Goal: Task Accomplishment & Management: Use online tool/utility

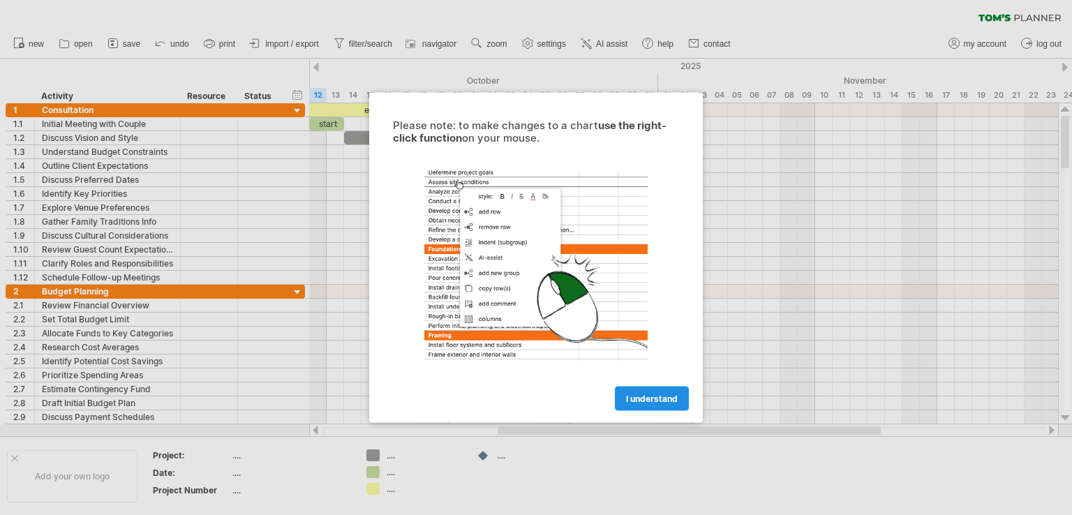
click at [668, 391] on link "I understand" at bounding box center [652, 399] width 74 height 24
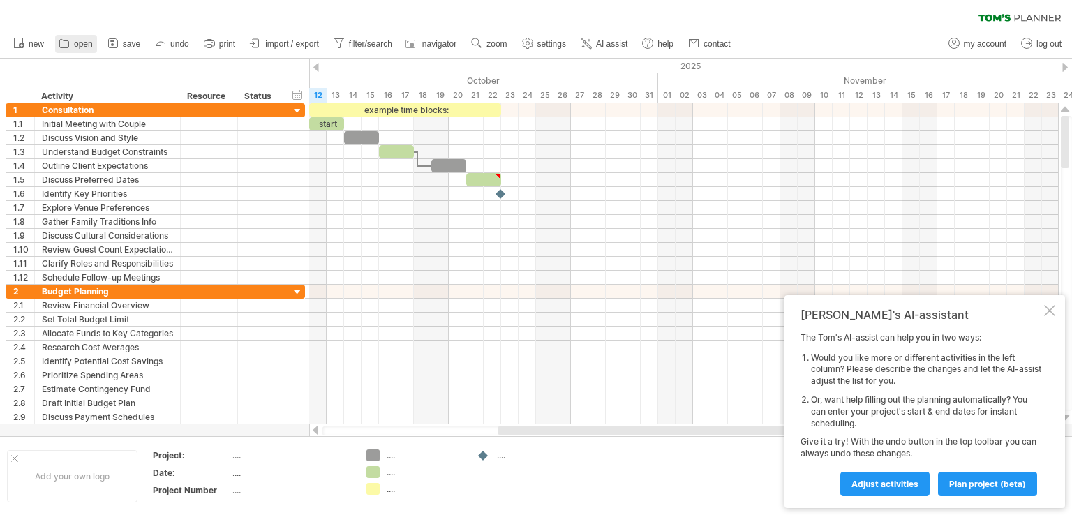
click at [92, 38] on link "open" at bounding box center [76, 44] width 42 height 18
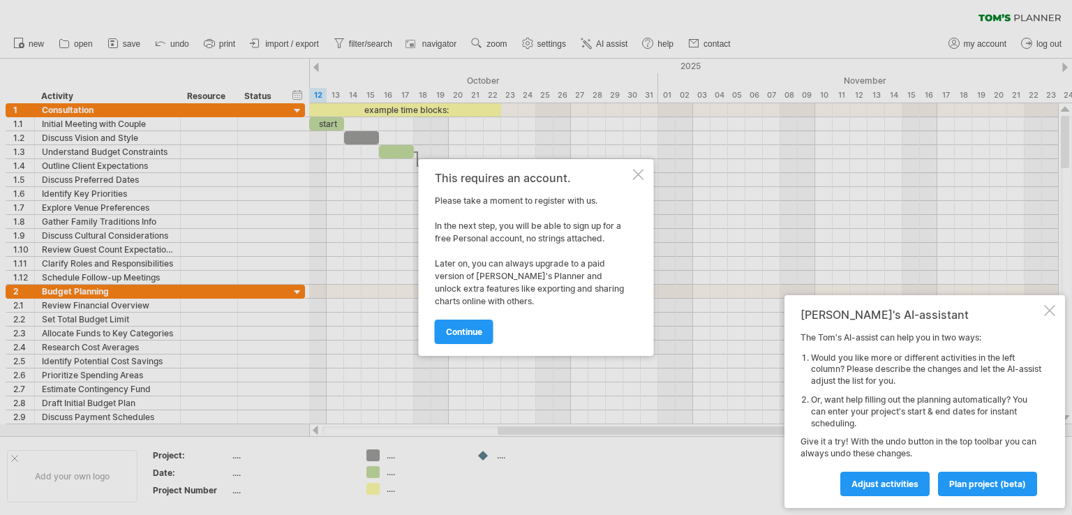
click at [1051, 313] on div at bounding box center [1049, 310] width 11 height 11
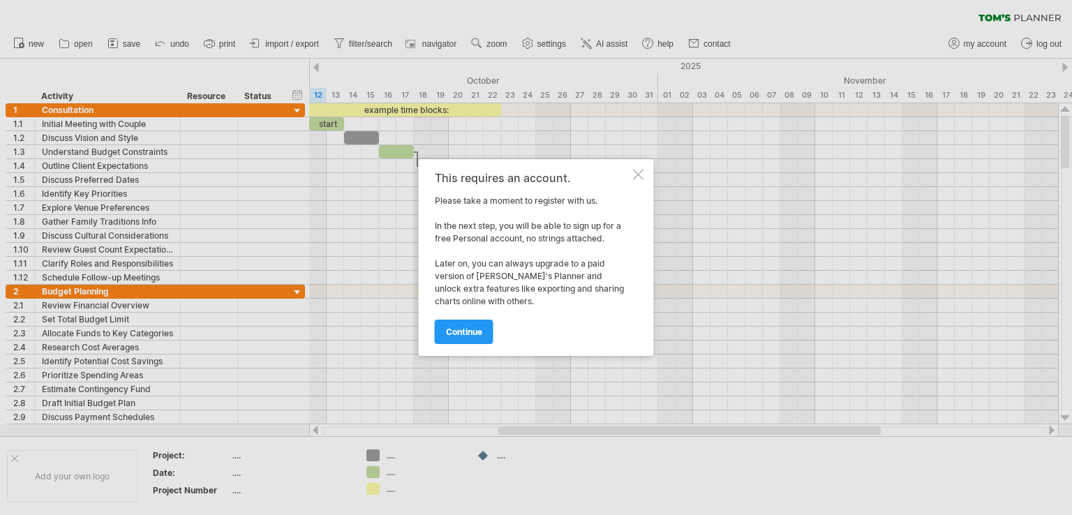
click at [639, 171] on div at bounding box center [638, 174] width 11 height 11
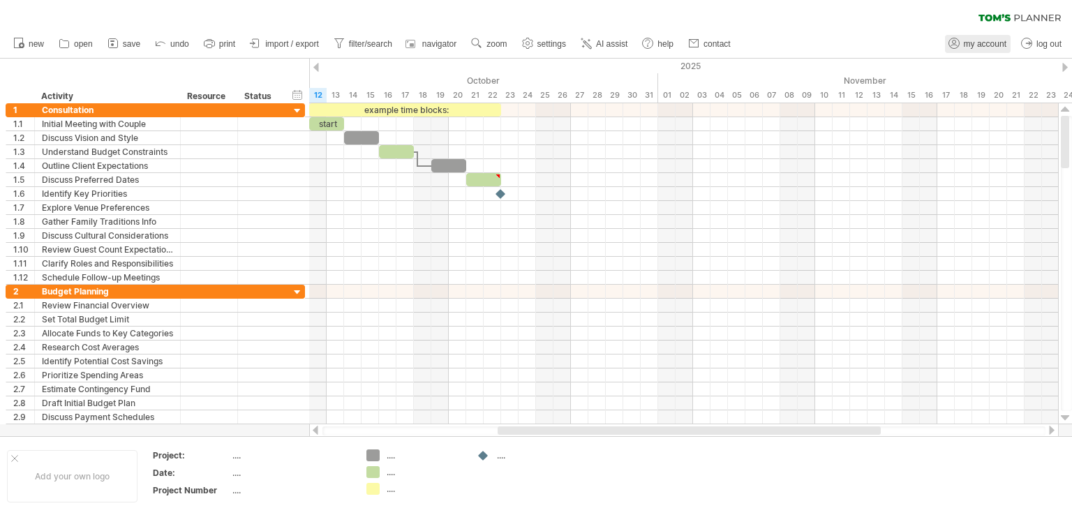
click at [982, 48] on span "my account" at bounding box center [984, 44] width 43 height 10
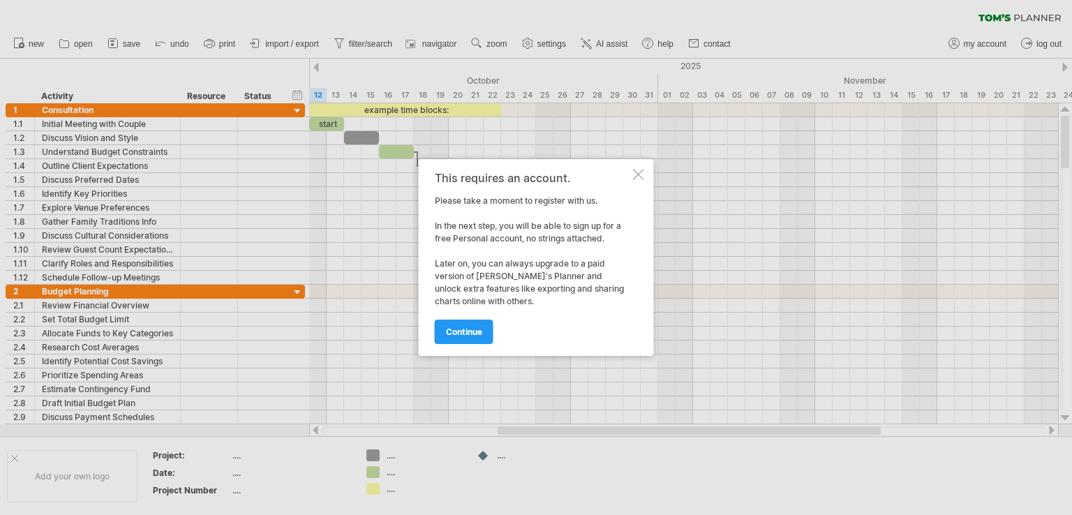
click at [471, 345] on div "This requires an account. Please take a moment to register with us. In the next…" at bounding box center [536, 257] width 235 height 197
click at [471, 338] on link "continue" at bounding box center [464, 332] width 59 height 24
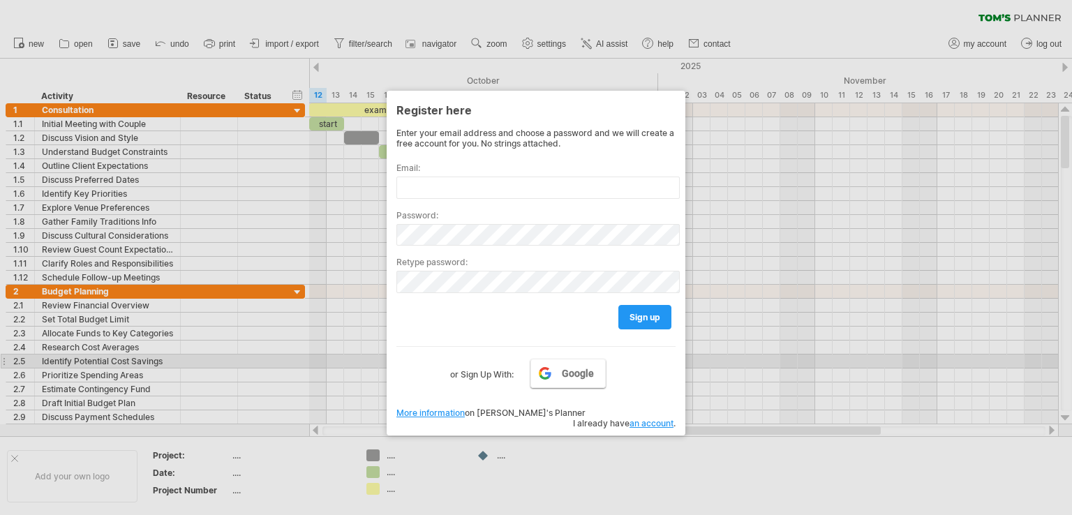
click at [561, 368] on link "Google" at bounding box center [567, 373] width 75 height 29
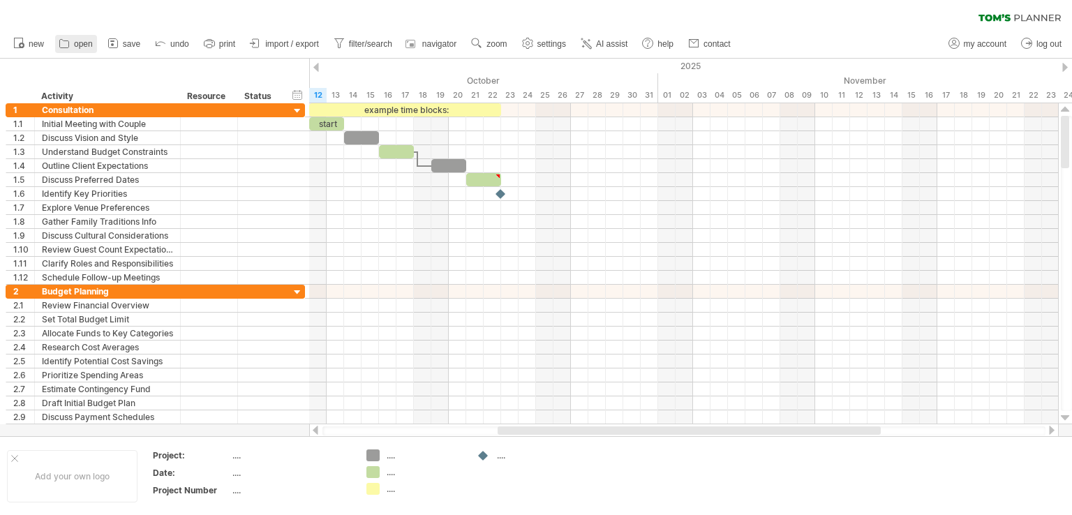
click at [73, 43] on link "open" at bounding box center [76, 44] width 42 height 18
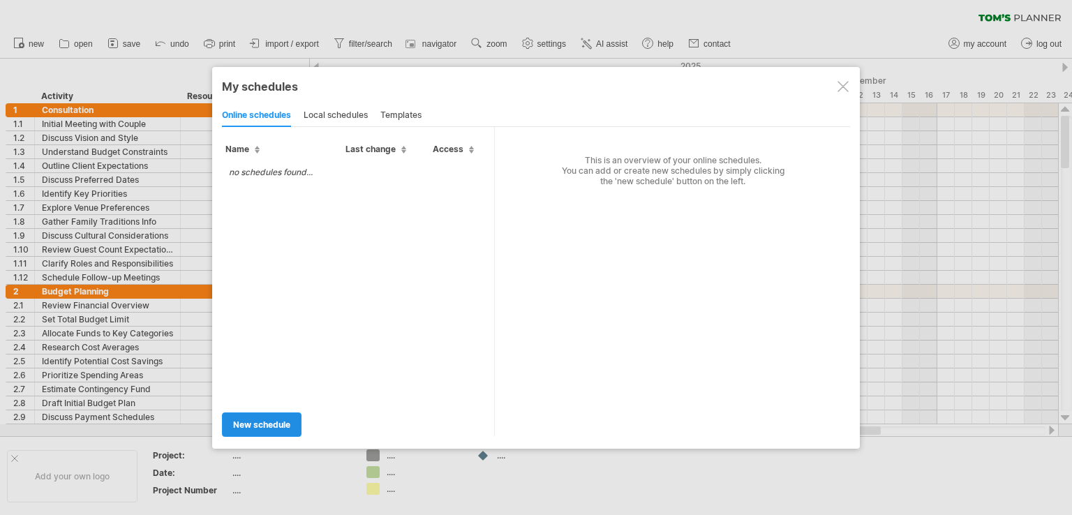
click at [242, 425] on span "new schedule" at bounding box center [261, 424] width 57 height 10
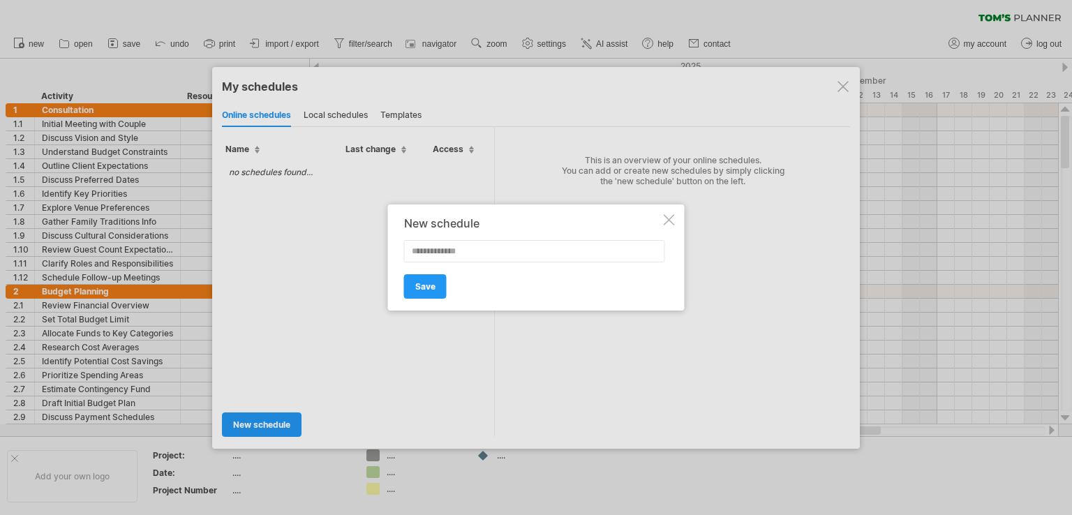
click at [671, 219] on div at bounding box center [668, 219] width 11 height 11
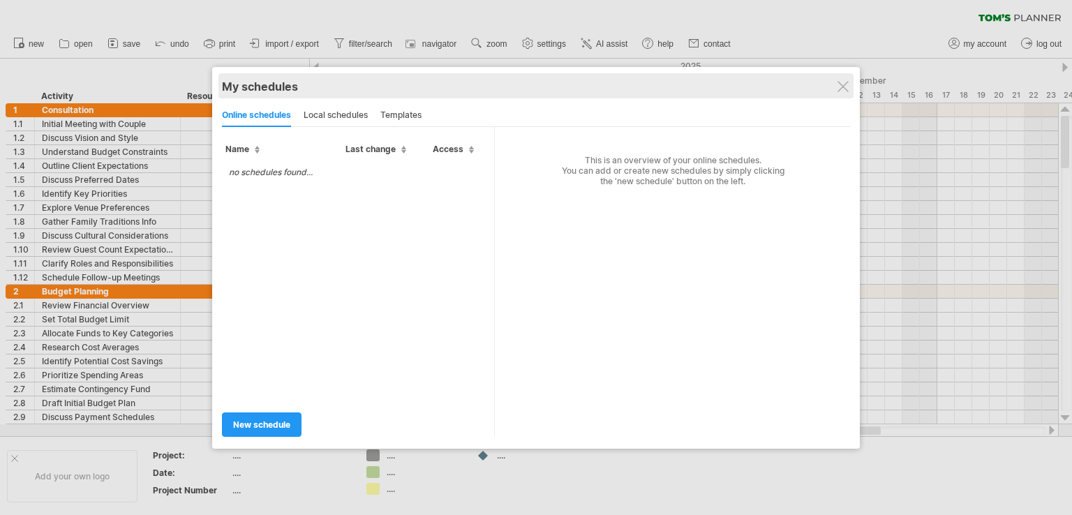
click at [832, 91] on div "My schedules" at bounding box center [536, 87] width 628 height 14
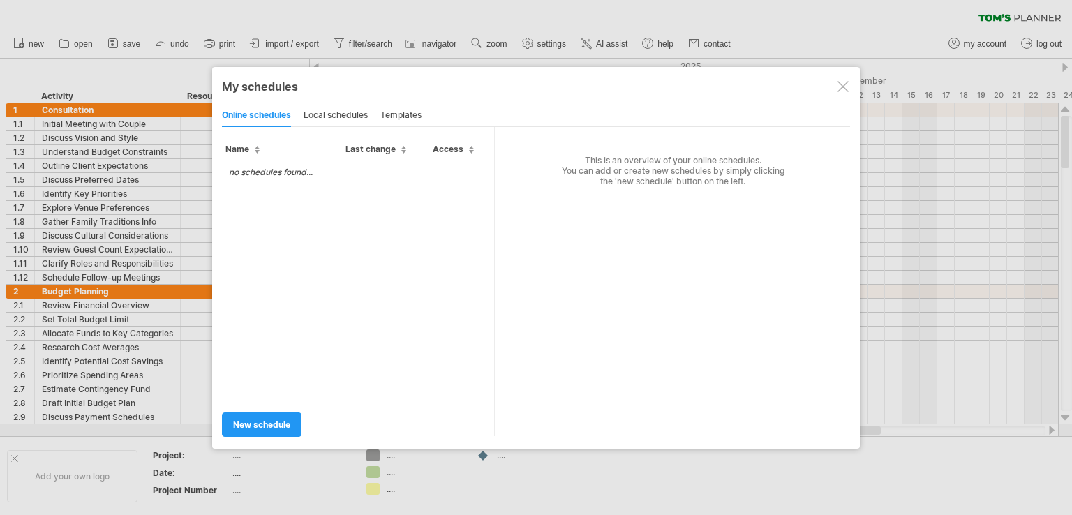
click at [846, 89] on div at bounding box center [842, 86] width 11 height 11
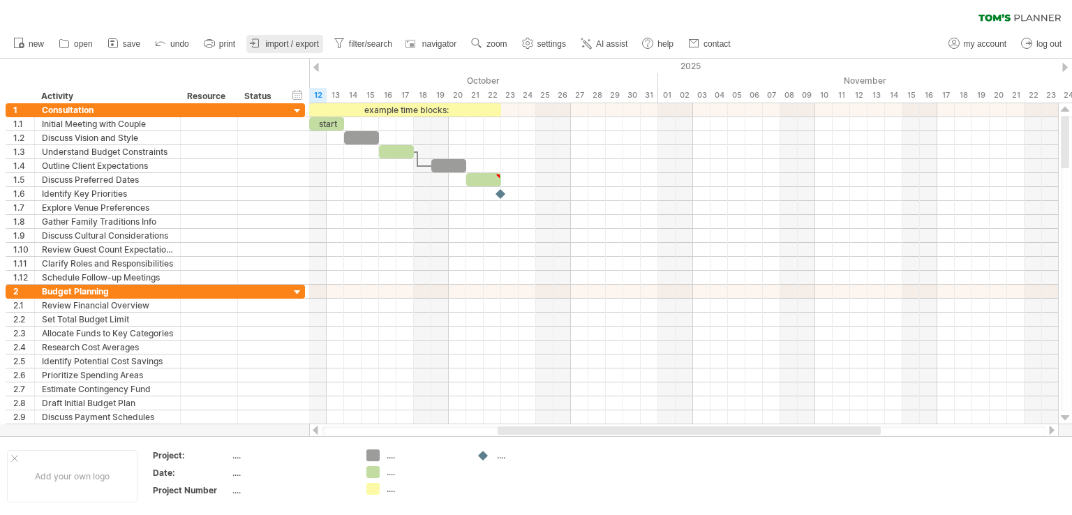
click at [281, 37] on link "import / export" at bounding box center [284, 44] width 77 height 18
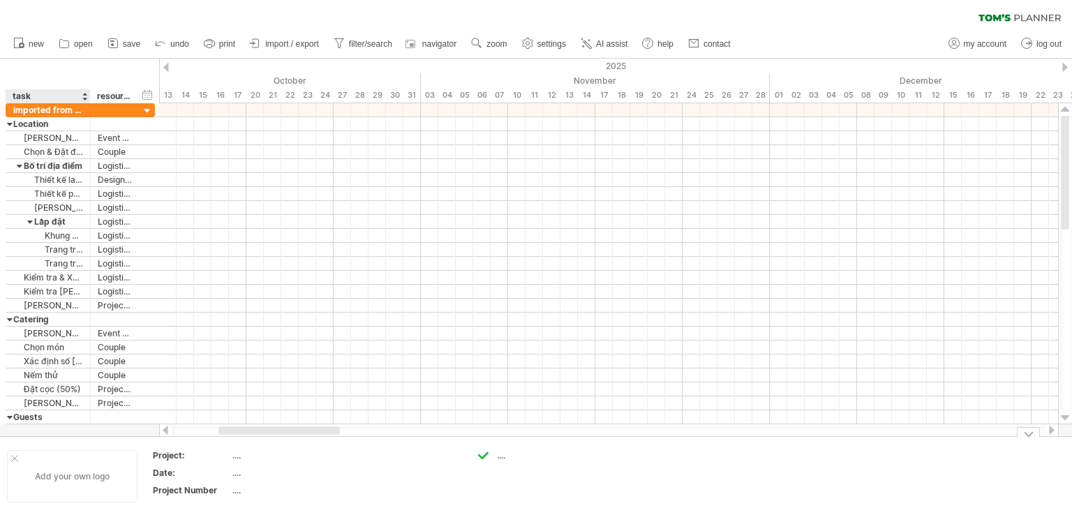
click at [15, 456] on div at bounding box center [14, 458] width 7 height 7
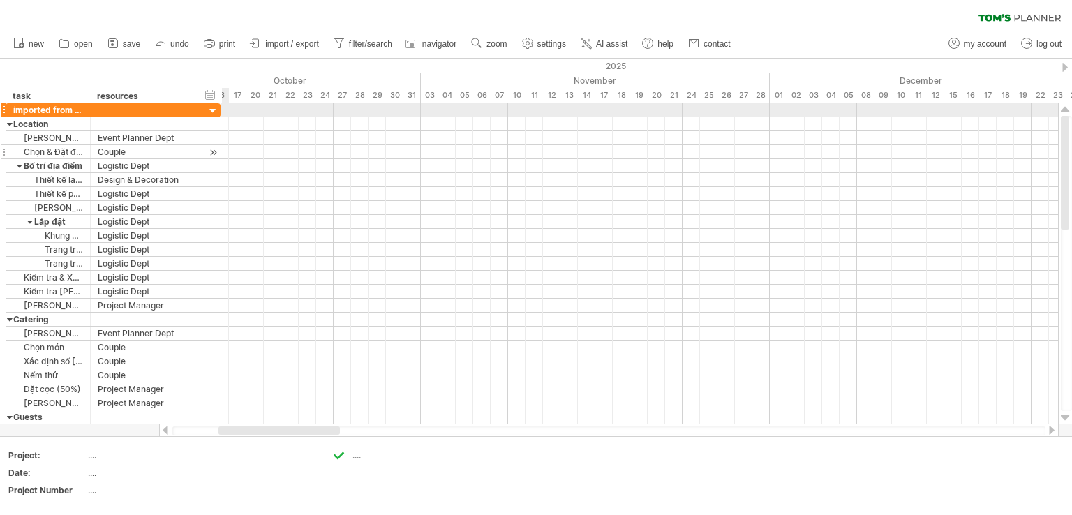
drag, startPoint x: 153, startPoint y: 117, endPoint x: 218, endPoint y: 146, distance: 71.8
click at [218, 146] on div "**********" at bounding box center [113, 270] width 215 height 335
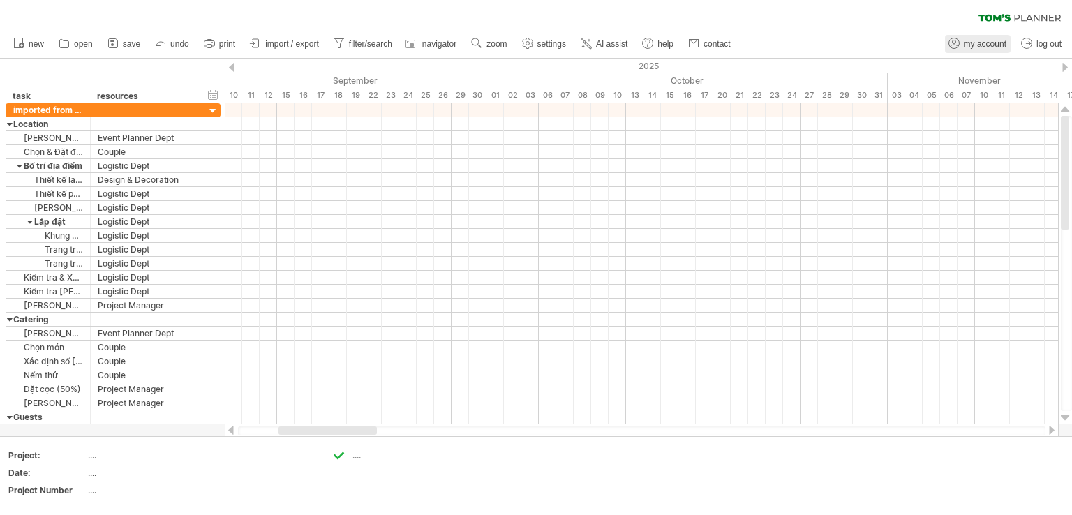
click at [995, 47] on span "my account" at bounding box center [984, 44] width 43 height 10
type input "**********"
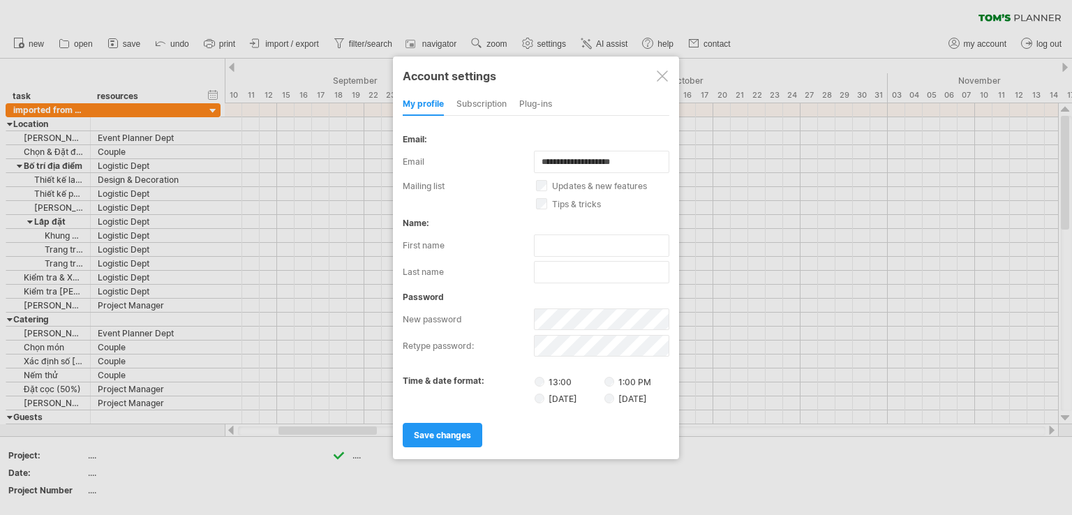
click at [660, 78] on div at bounding box center [661, 75] width 11 height 11
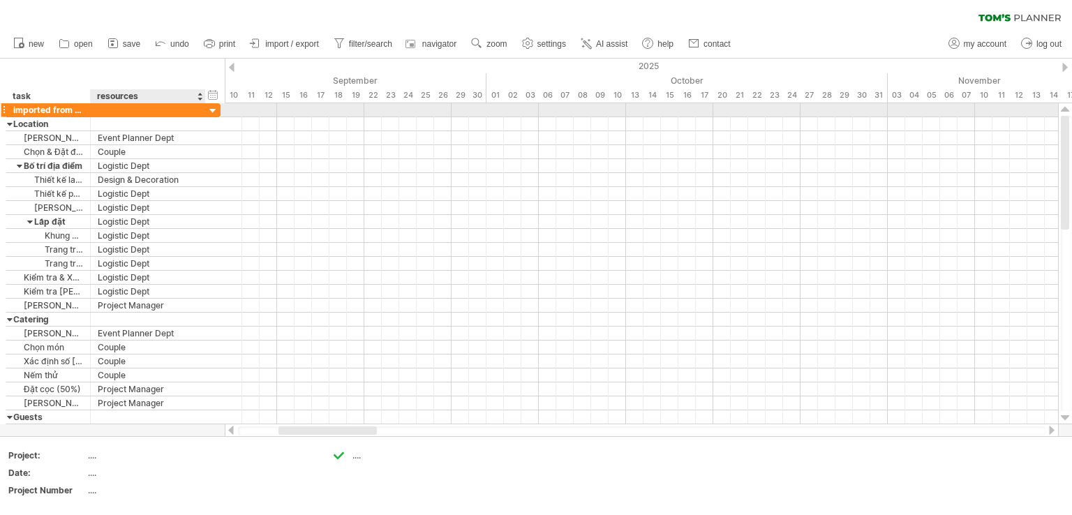
click at [209, 106] on div at bounding box center [213, 111] width 13 height 13
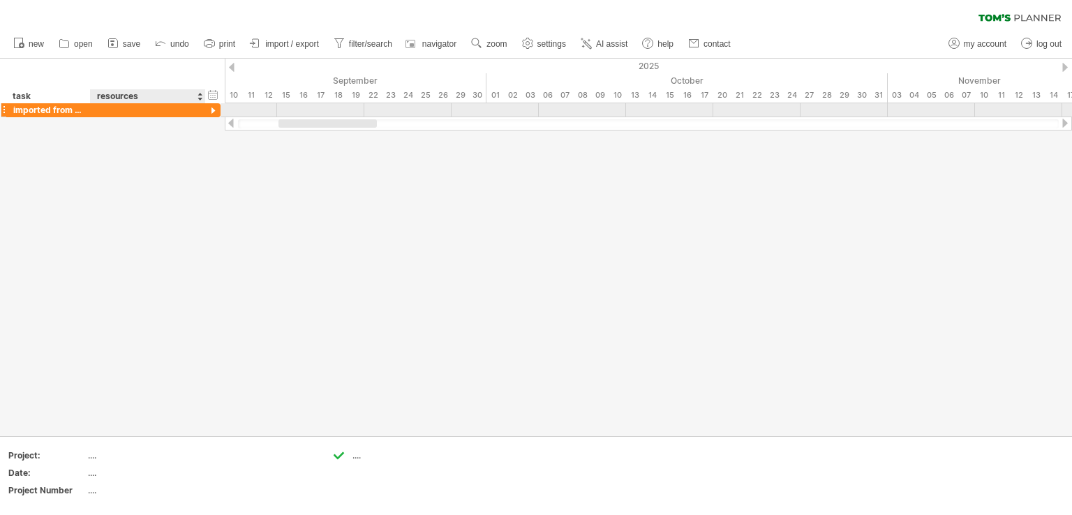
click at [209, 106] on div at bounding box center [213, 111] width 13 height 13
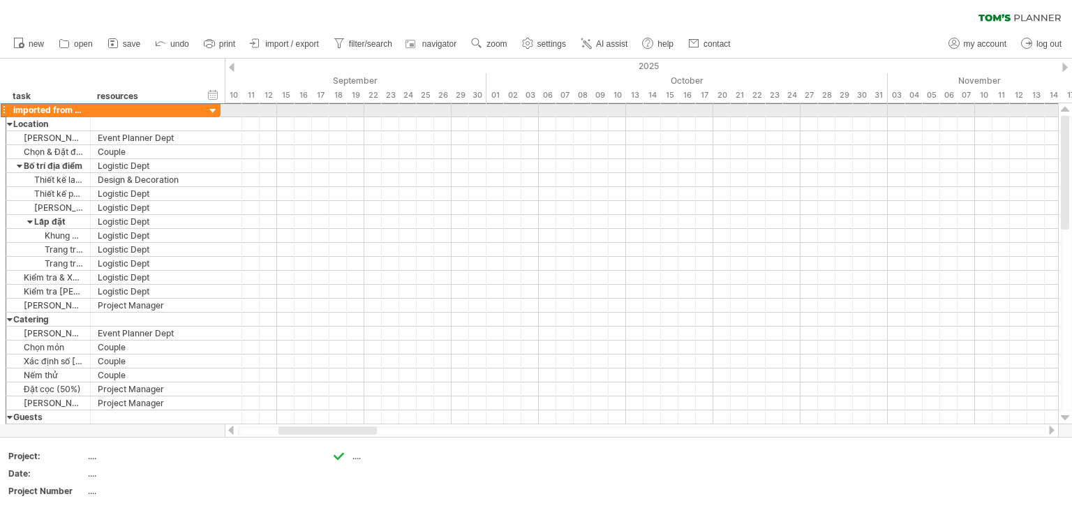
click at [5, 110] on div at bounding box center [4, 110] width 6 height 15
click at [209, 107] on div at bounding box center [213, 111] width 13 height 13
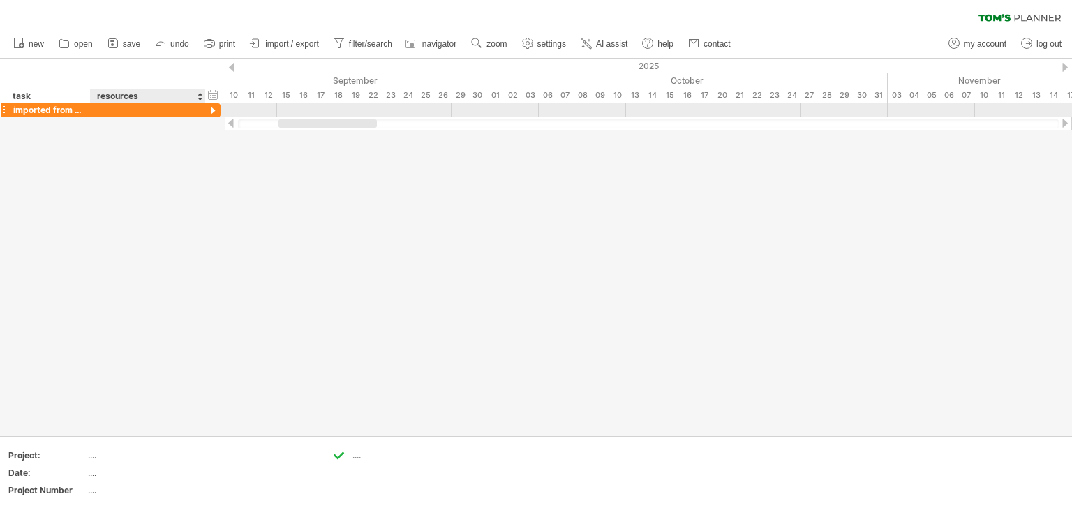
click at [209, 107] on div at bounding box center [213, 111] width 13 height 13
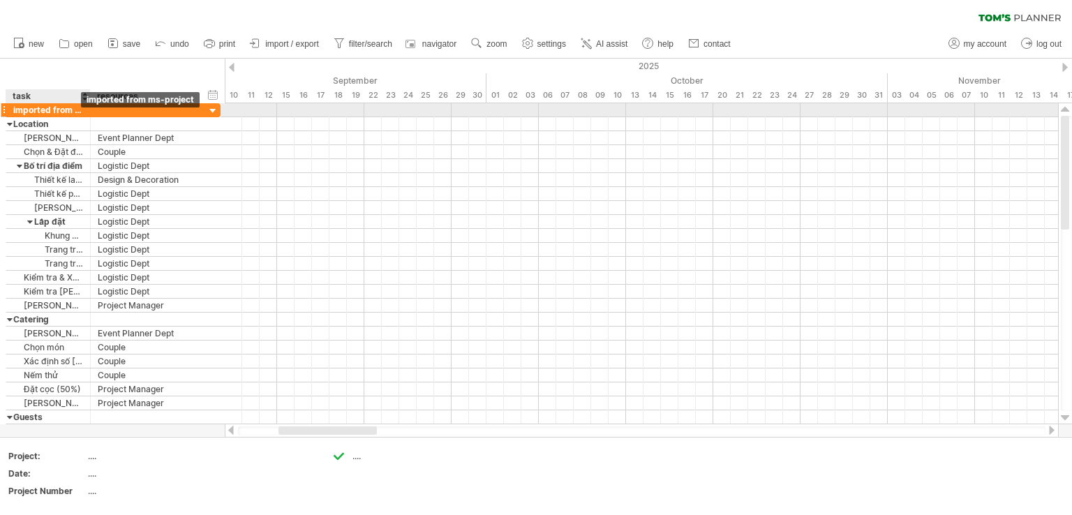
click at [75, 112] on div "imported from ms-project" at bounding box center [48, 109] width 70 height 13
click at [208, 114] on div at bounding box center [213, 111] width 13 height 13
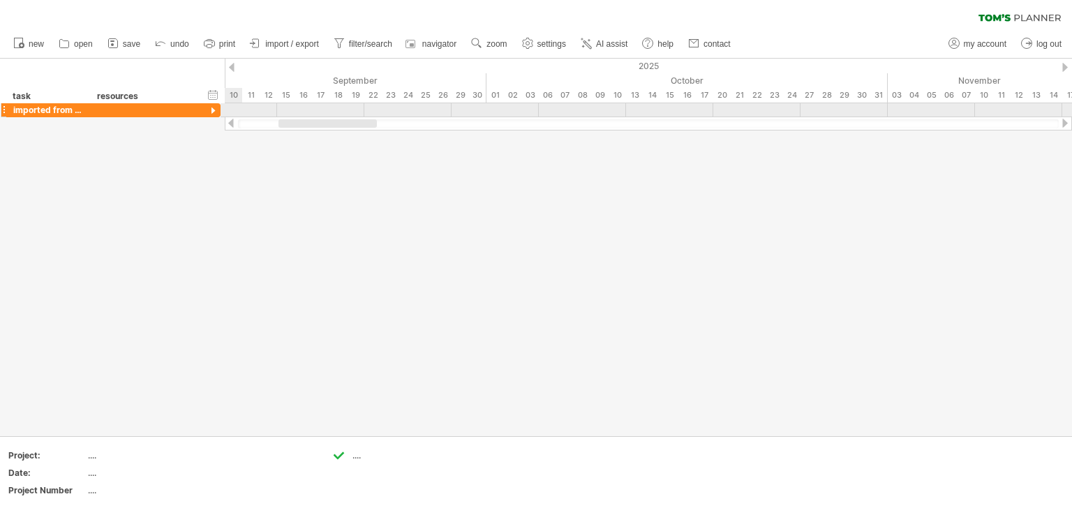
click at [208, 114] on div at bounding box center [213, 111] width 13 height 13
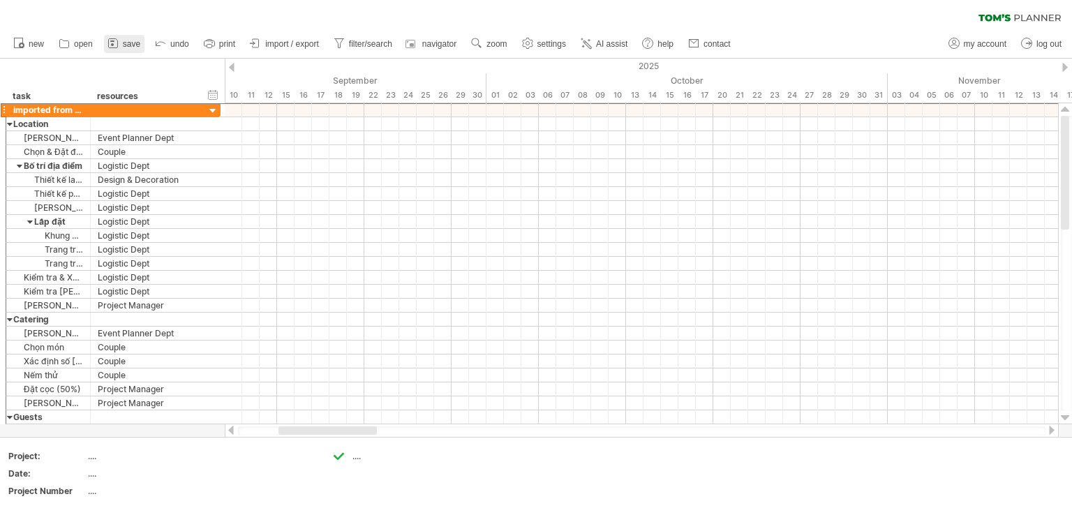
click at [120, 45] on icon at bounding box center [113, 43] width 14 height 14
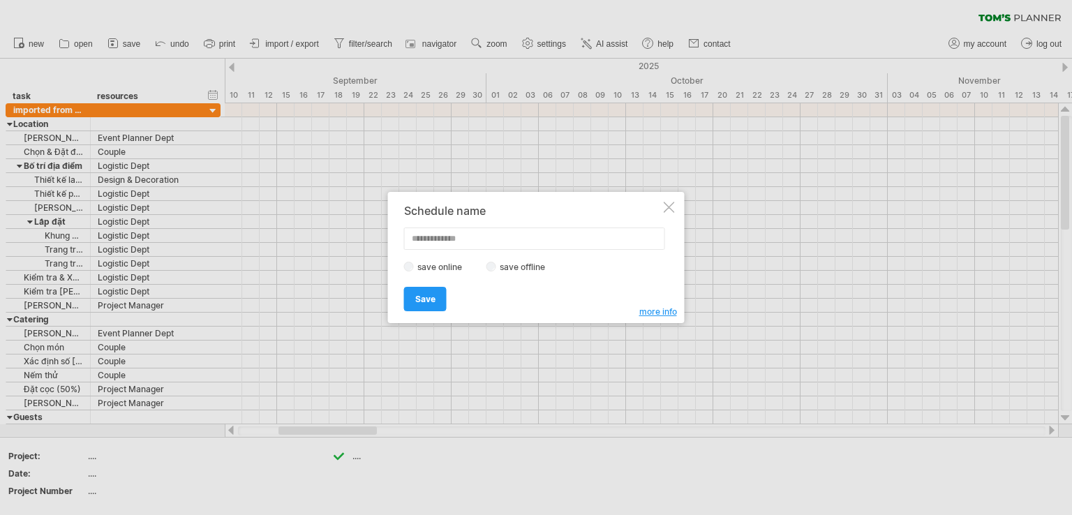
click at [670, 206] on div at bounding box center [668, 207] width 11 height 11
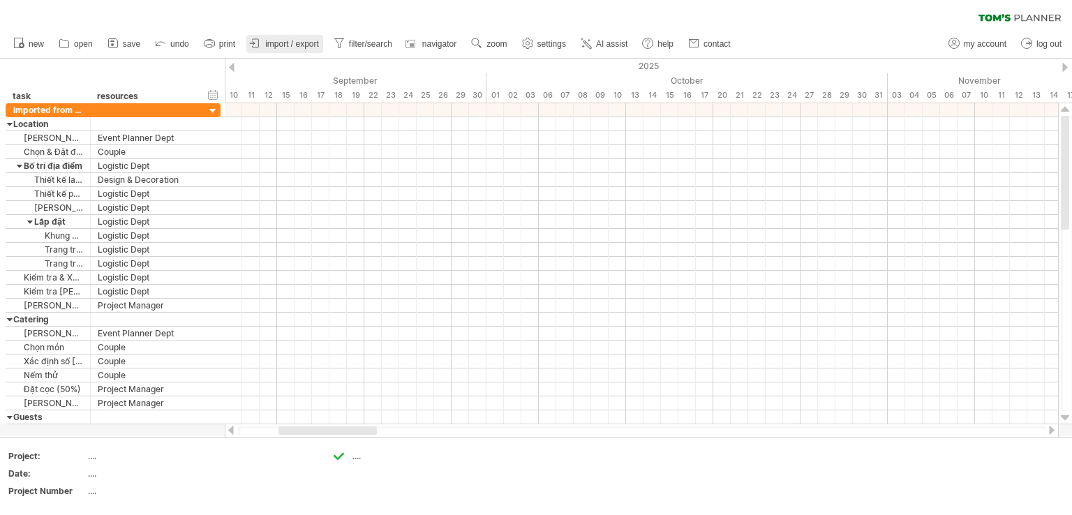
click at [294, 40] on span "import / export" at bounding box center [292, 44] width 54 height 10
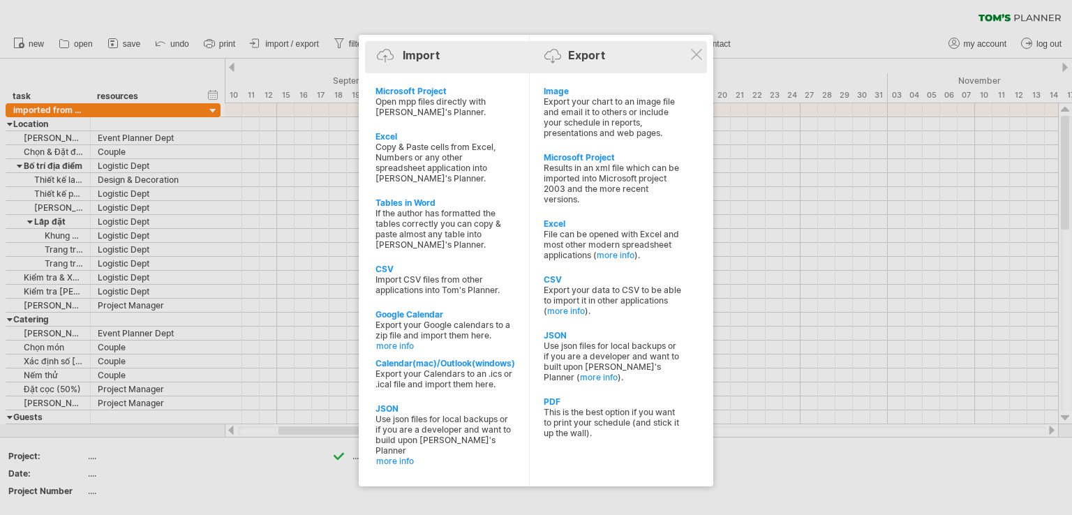
click at [700, 61] on div "Import Export" at bounding box center [535, 57] width 335 height 21
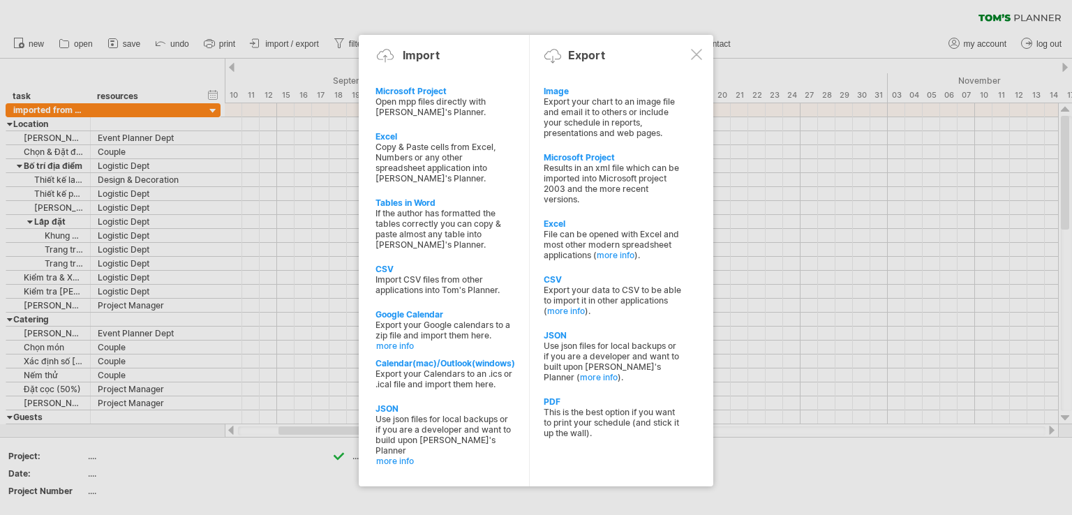
click at [695, 54] on div at bounding box center [696, 54] width 11 height 11
